Goal: Transaction & Acquisition: Obtain resource

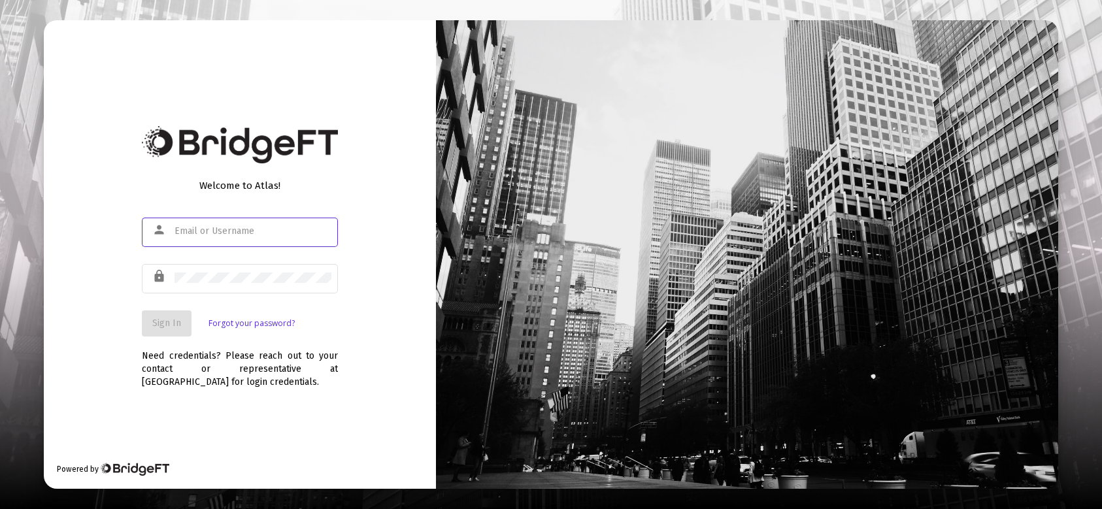
type input "[EMAIL_ADDRESS][DOMAIN_NAME]"
click at [180, 326] on button "Sign In" at bounding box center [167, 324] width 50 height 26
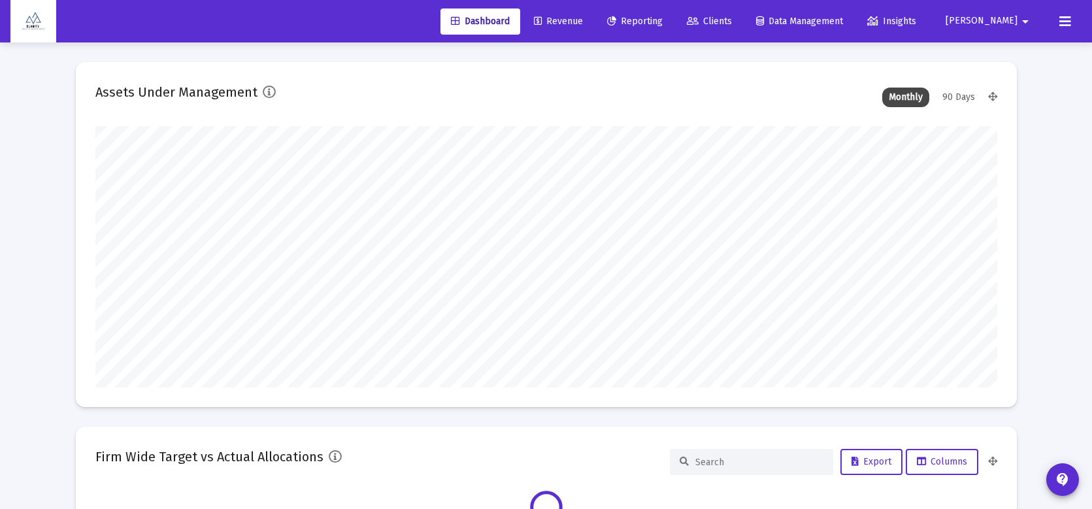
scroll to position [261, 902]
type input "[EMAIL_ADDRESS][DOMAIN_NAME]"
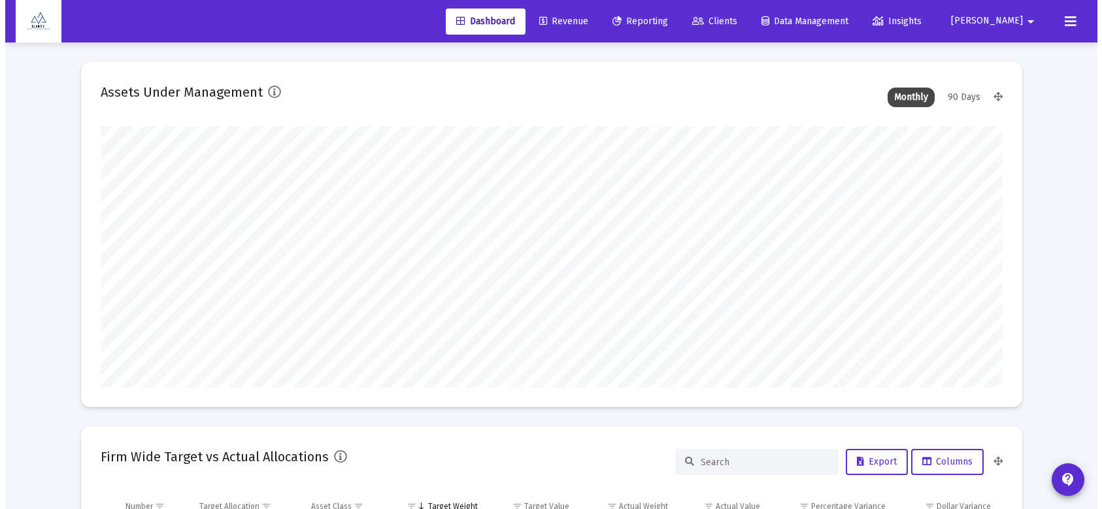
scroll to position [261, 486]
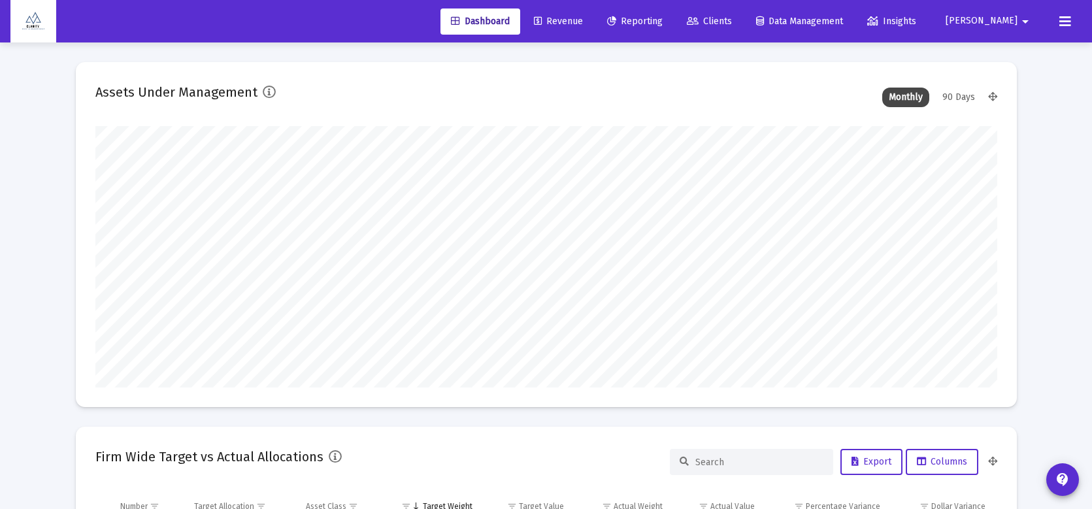
click at [663, 24] on span "Reporting" at bounding box center [635, 21] width 56 height 11
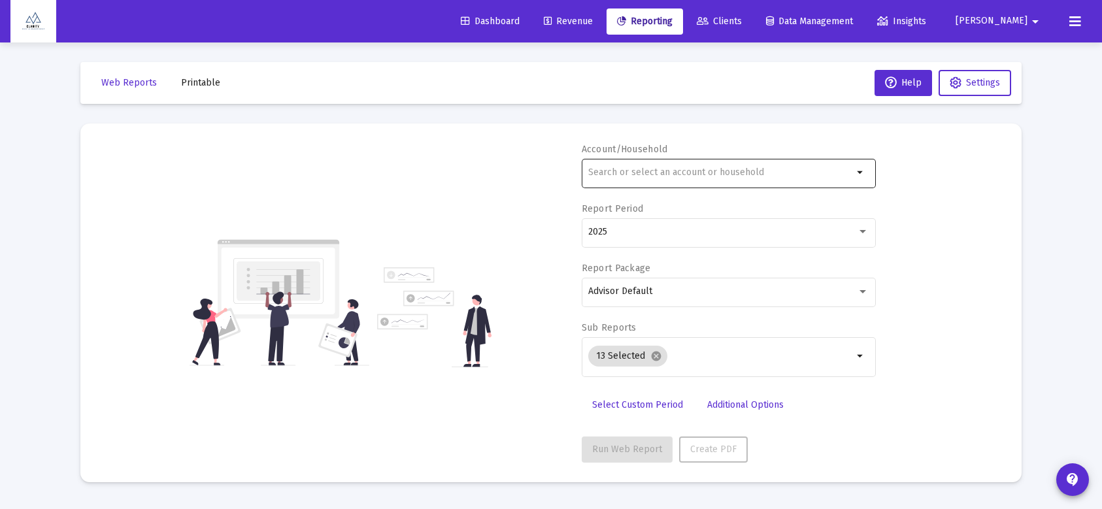
click at [666, 181] on div at bounding box center [720, 172] width 265 height 32
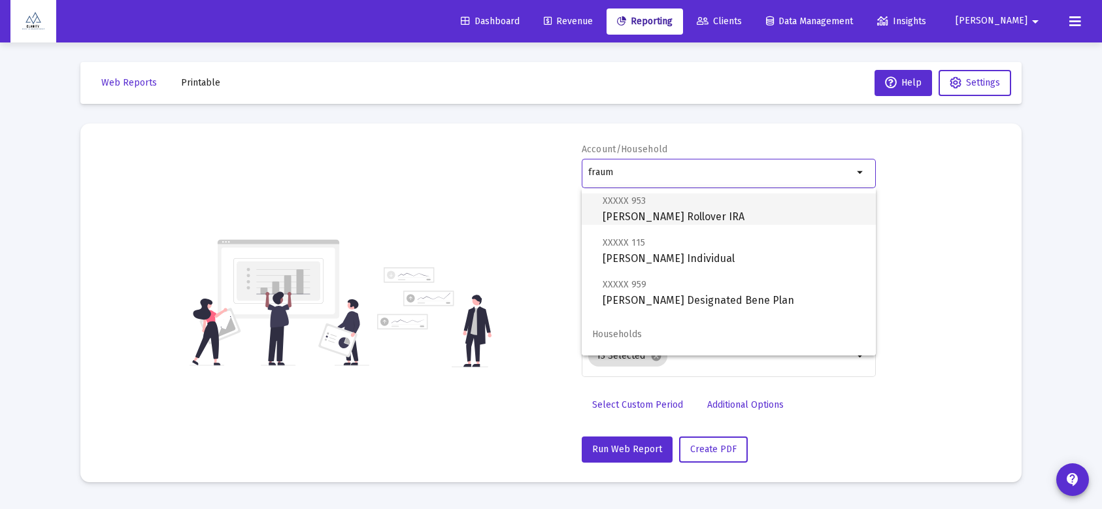
scroll to position [178, 0]
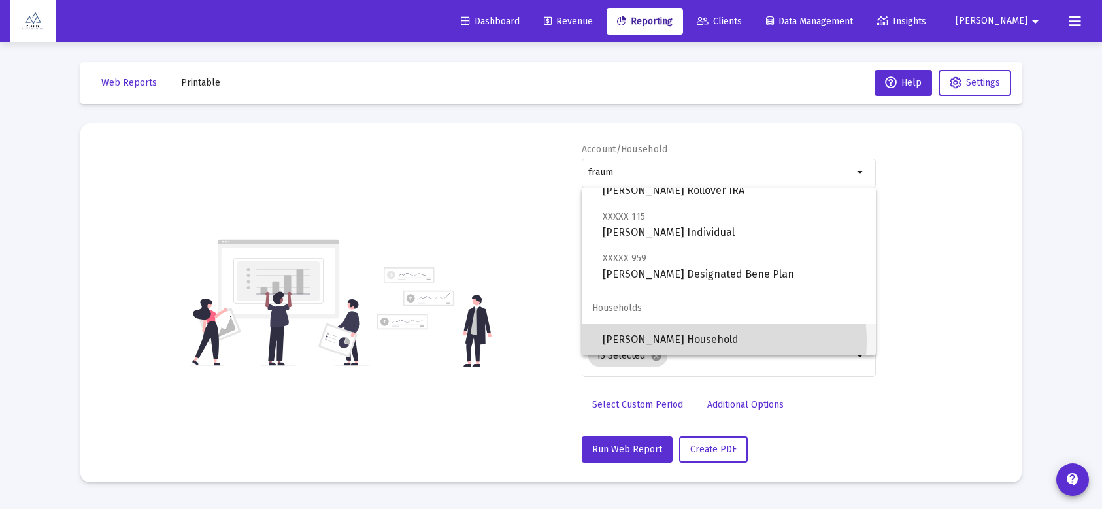
click at [696, 341] on span "[PERSON_NAME] Household" at bounding box center [734, 339] width 263 height 31
type input "[PERSON_NAME] Household"
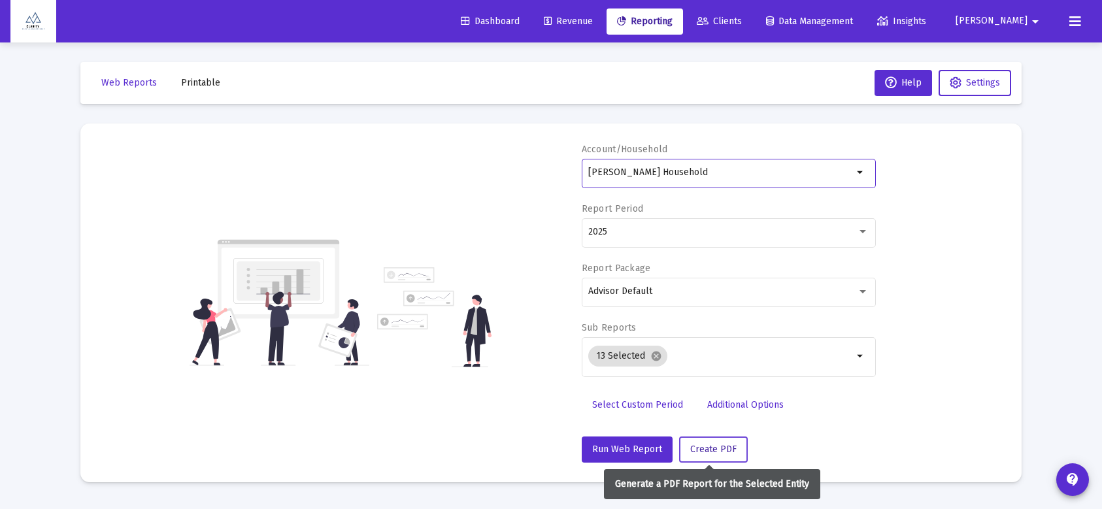
click at [709, 450] on span "Create PDF" at bounding box center [713, 449] width 46 height 11
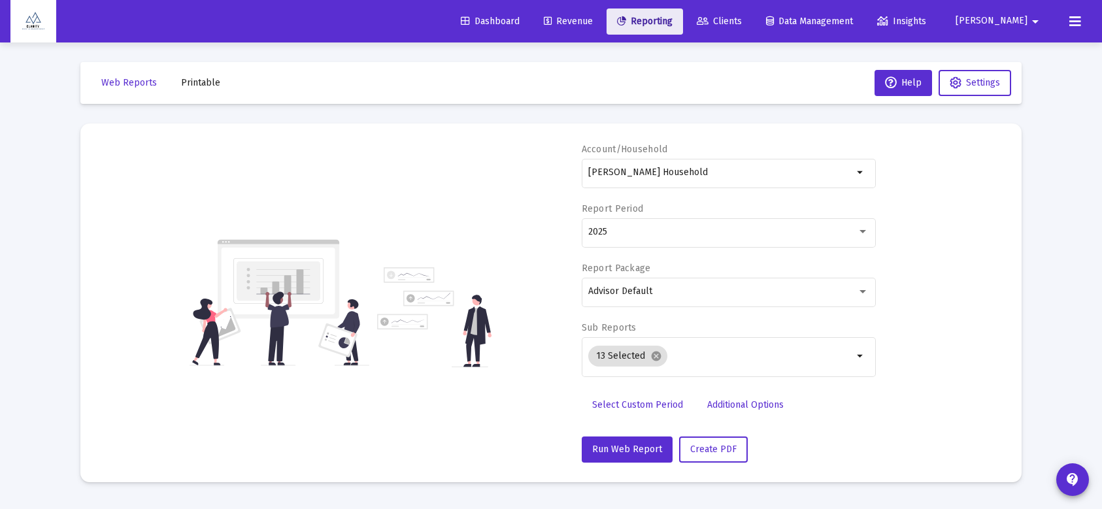
click at [673, 22] on span "Reporting" at bounding box center [645, 21] width 56 height 11
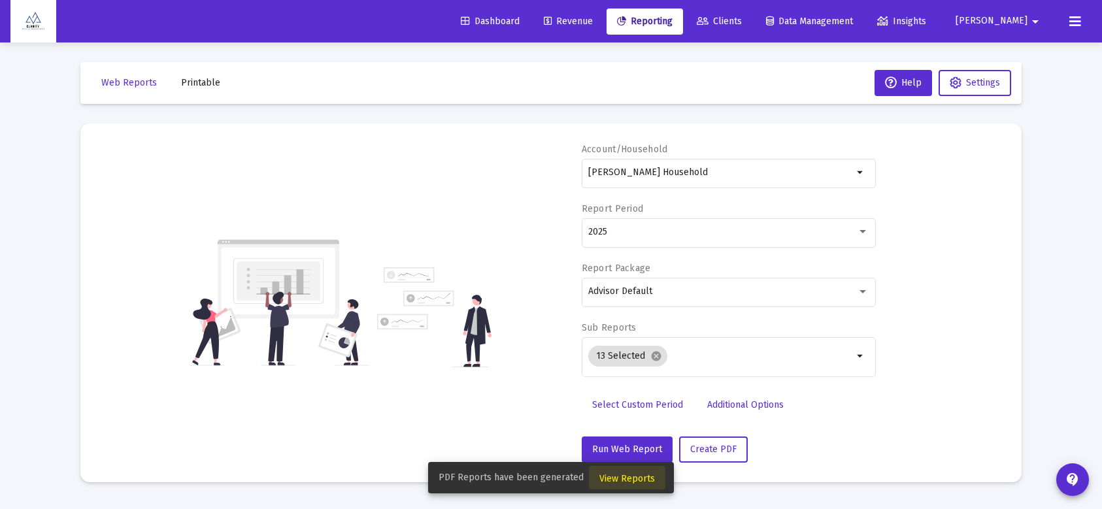
click at [636, 479] on span "View Reports" at bounding box center [627, 478] width 56 height 11
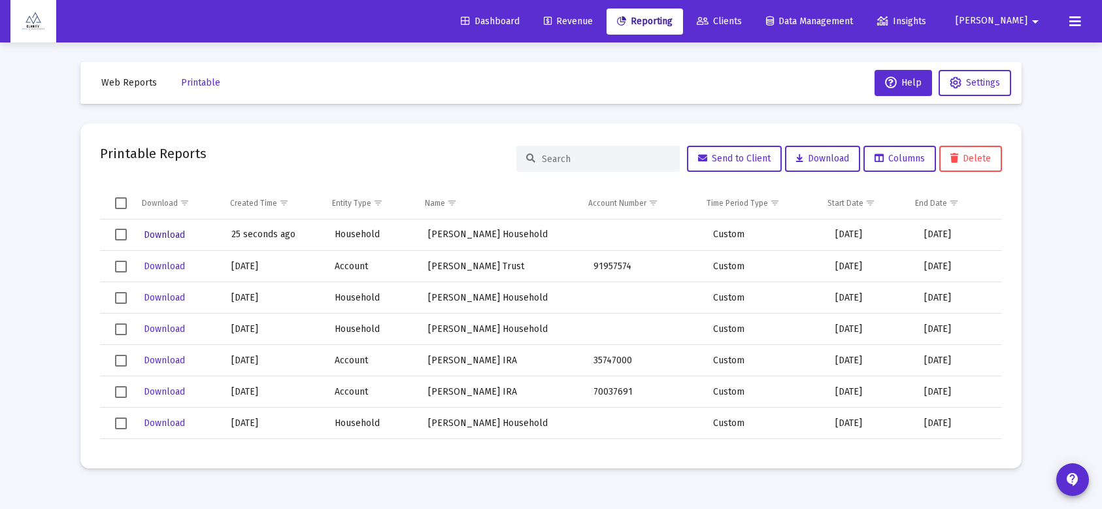
click at [165, 235] on span "Download" at bounding box center [164, 234] width 41 height 11
